Goal: Task Accomplishment & Management: Manage account settings

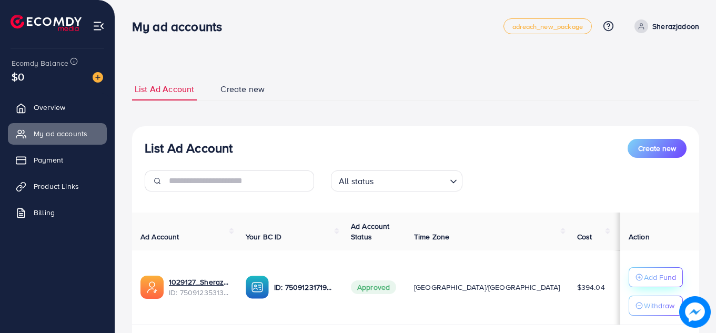
click at [644, 277] on p "Add Fund" at bounding box center [660, 277] width 32 height 13
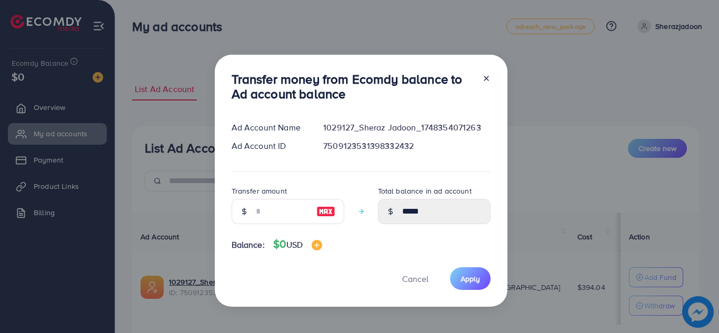
click at [569, 97] on div "Transfer money from Ecomdy balance to Ad account balance Ad Account Name 102912…" at bounding box center [359, 166] width 719 height 333
